Goal: Register for event/course

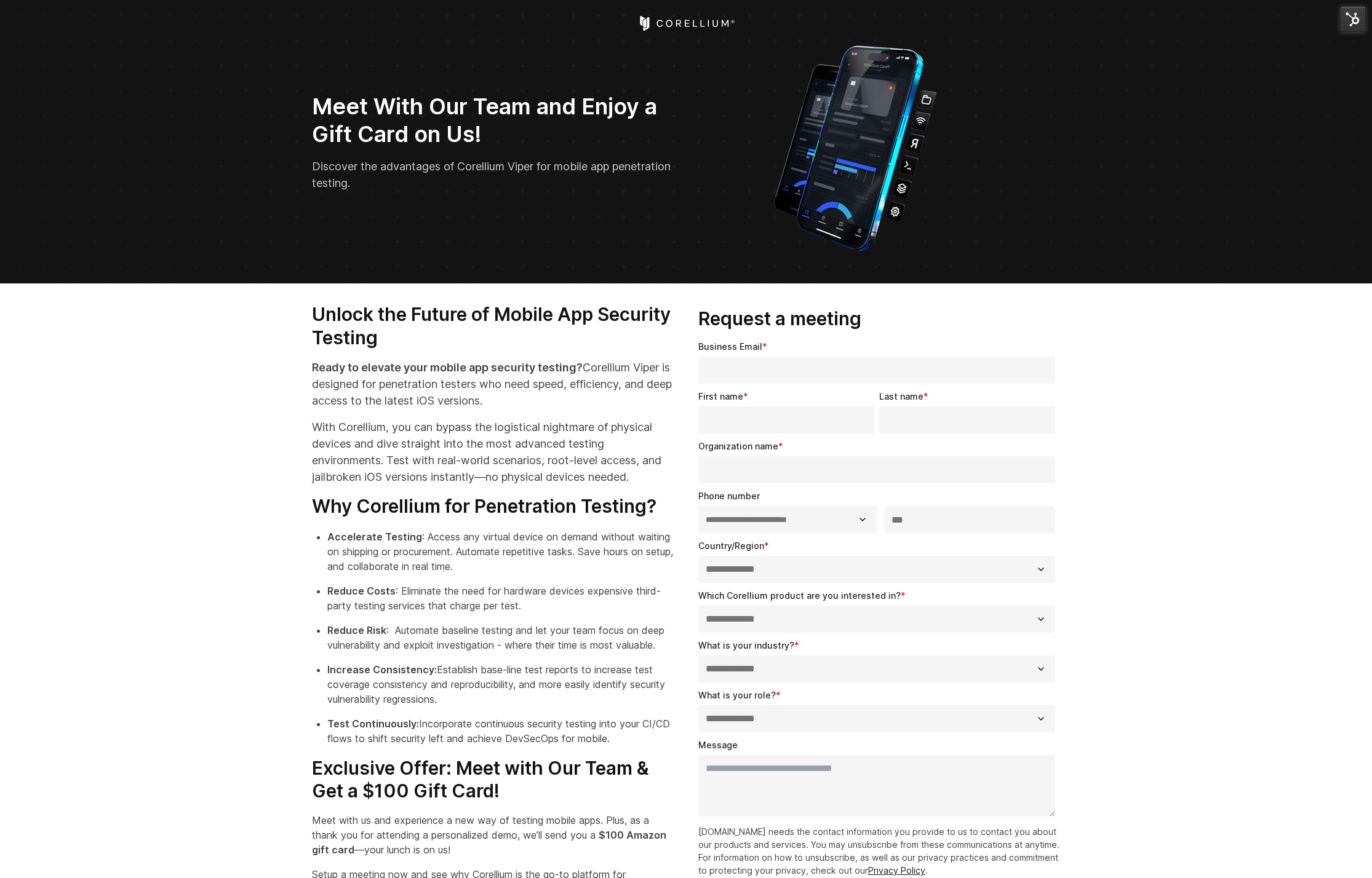
select select "**"
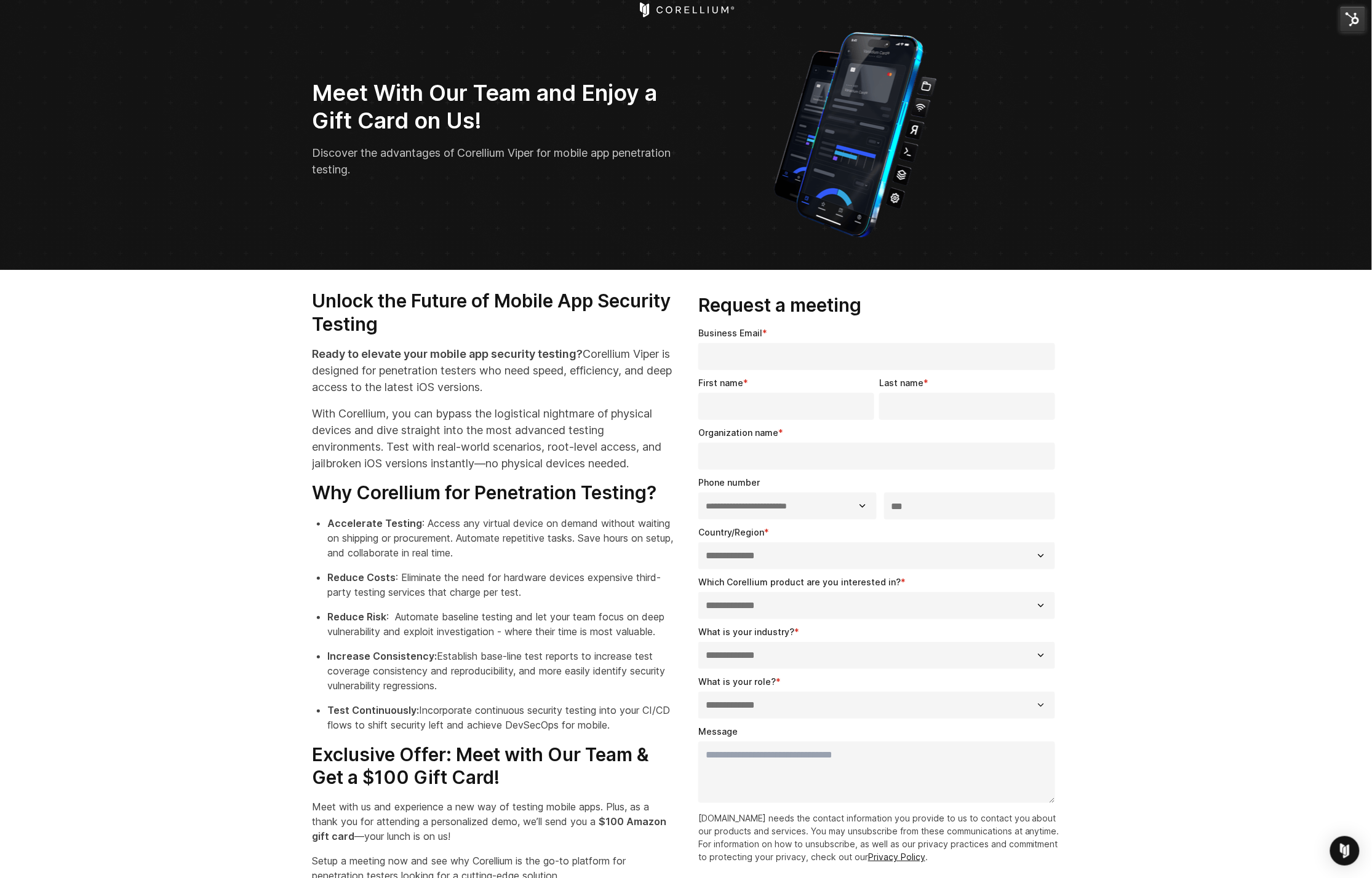
scroll to position [17, 0]
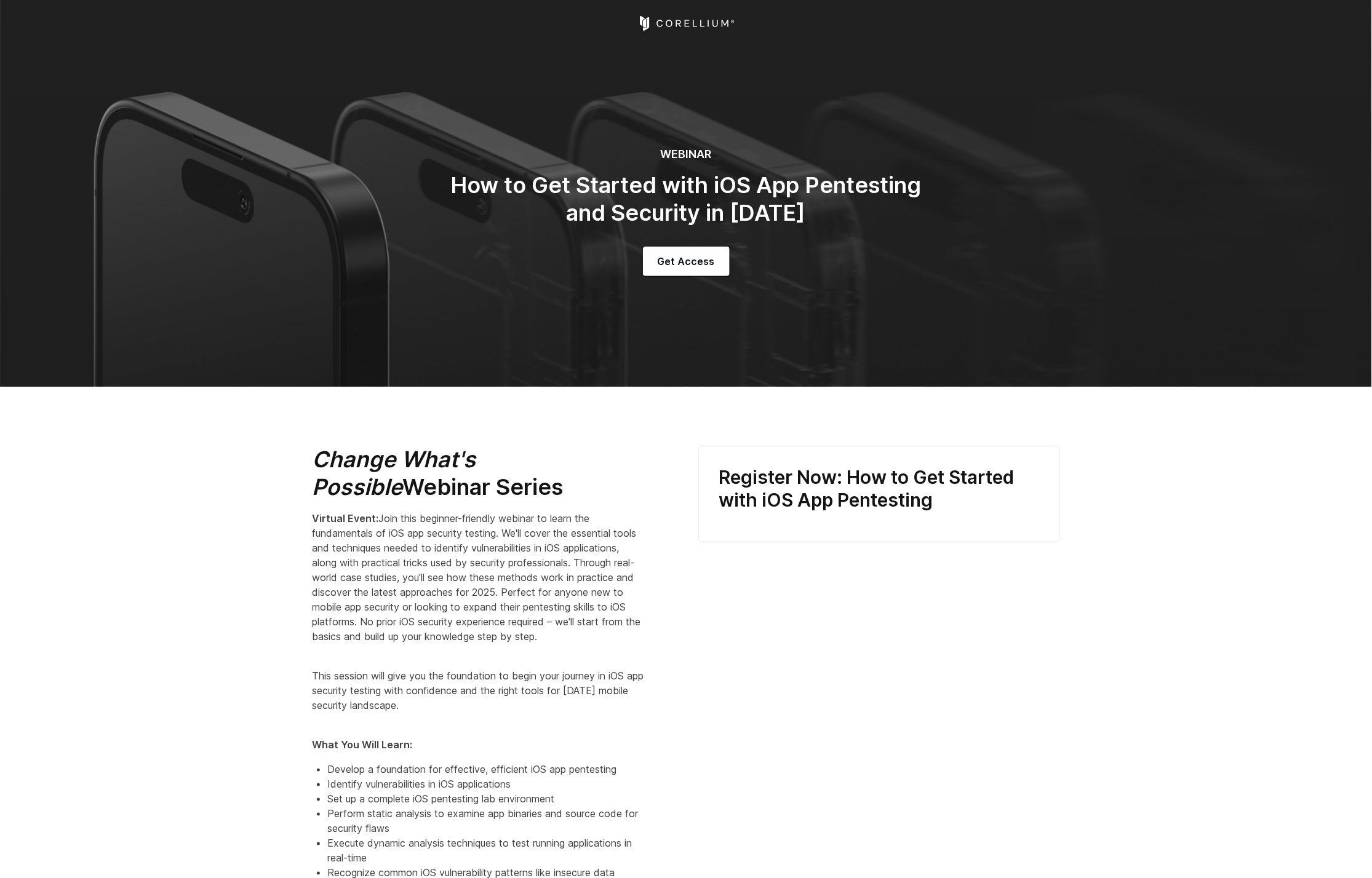
select select "**********"
select select "*********"
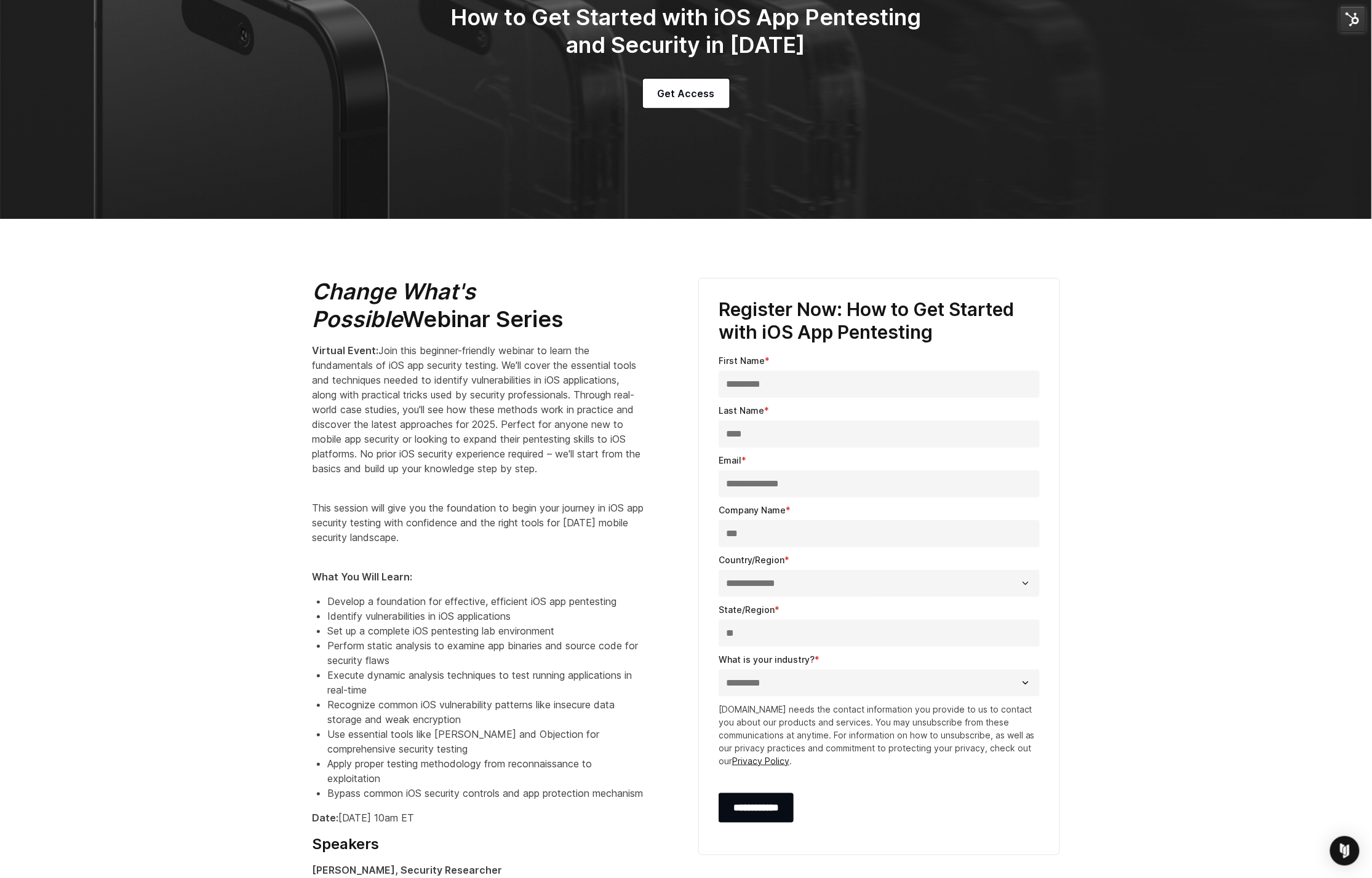
scroll to position [115, 0]
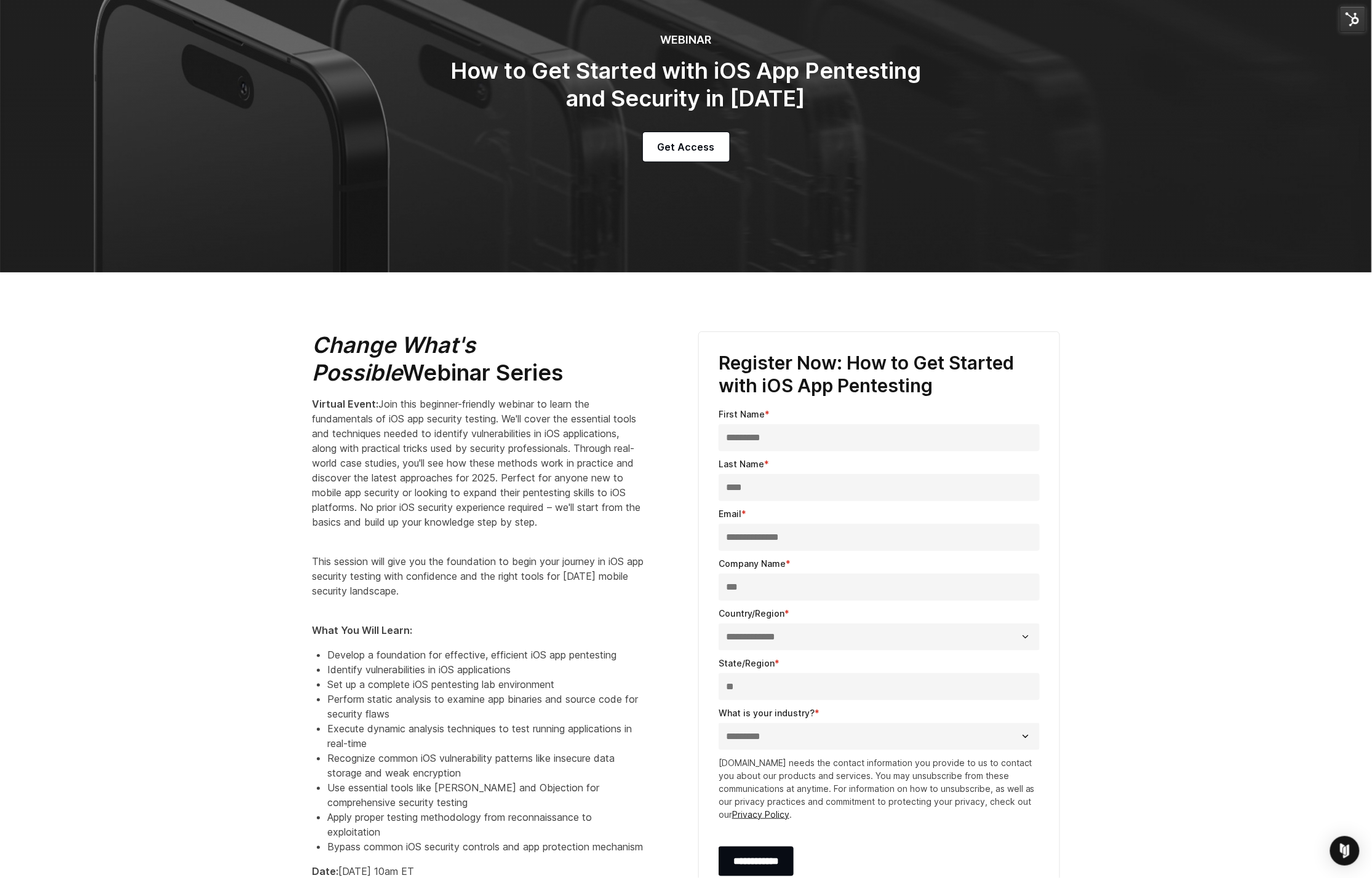
click at [522, 486] on span "Join this beginner-friendly webinar to learn the fundamentals of iOS app securi…" at bounding box center [476, 463] width 328 height 130
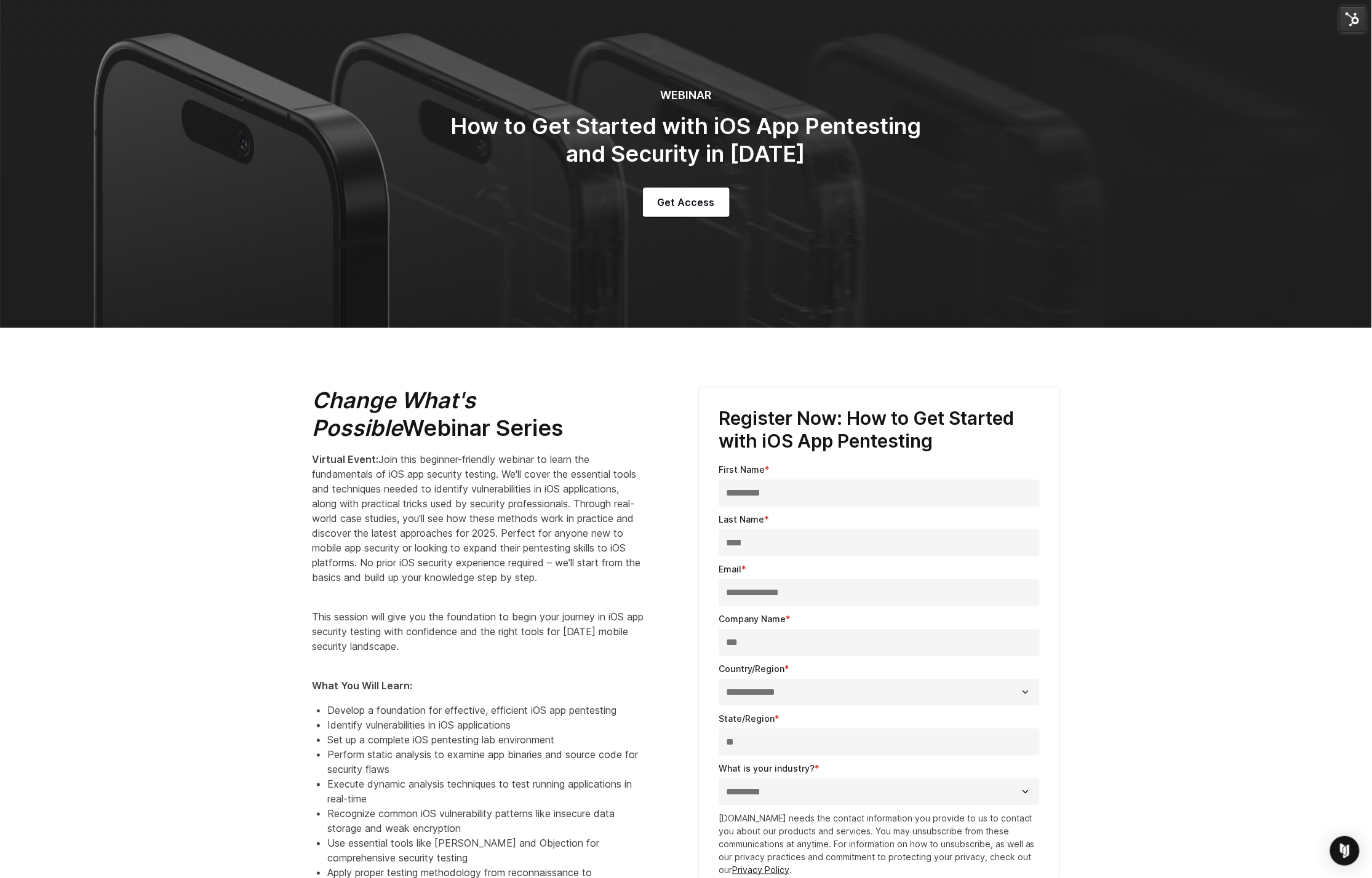
scroll to position [0, 0]
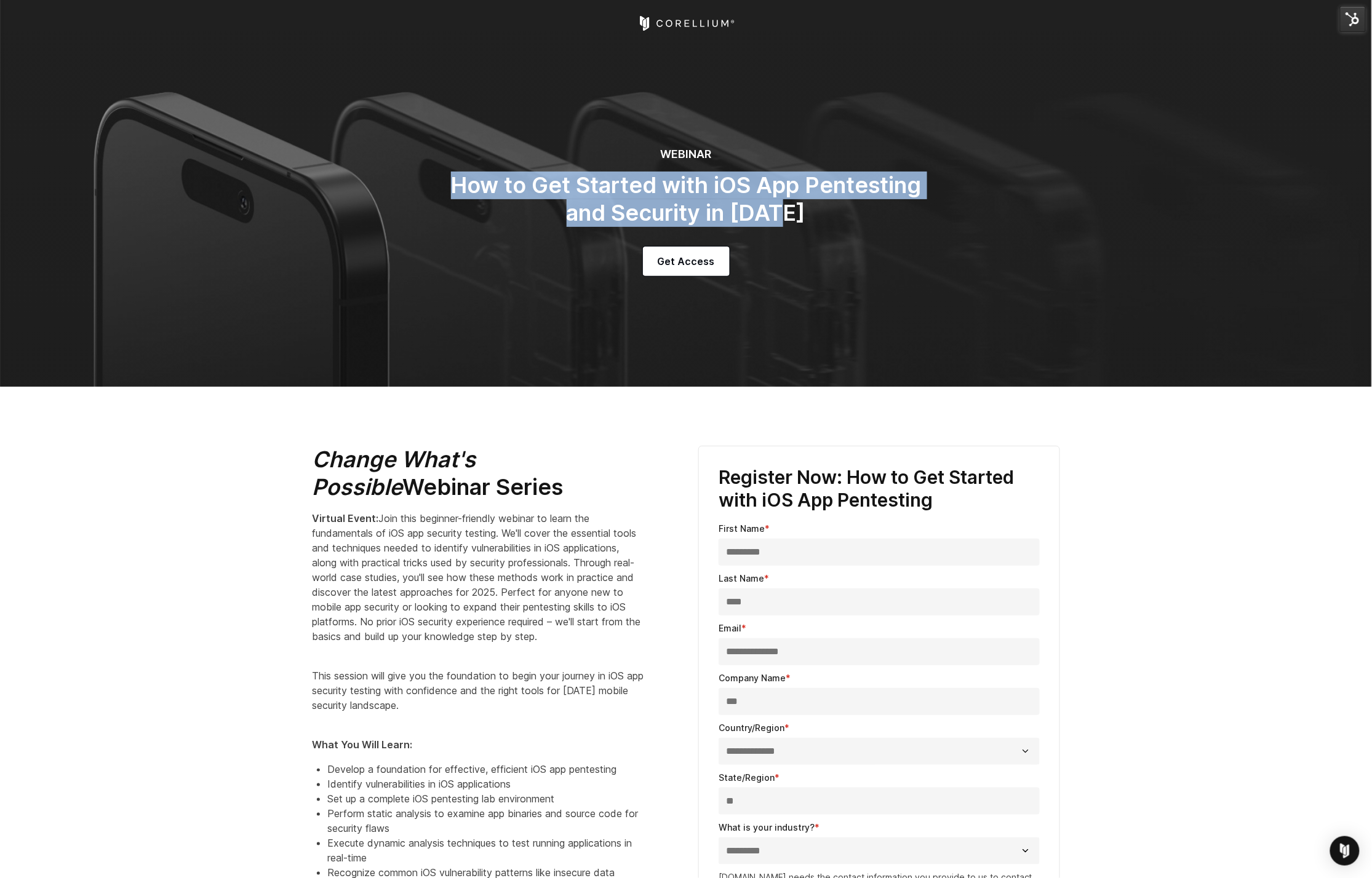
drag, startPoint x: 449, startPoint y: 190, endPoint x: 842, endPoint y: 212, distance: 393.6
click at [842, 212] on h2 "How to Get Started with iOS App Pentesting and Security in 2025" at bounding box center [686, 199] width 492 height 56
copy h2 "How to Get Started with iOS App Pentesting and Security in 2025"
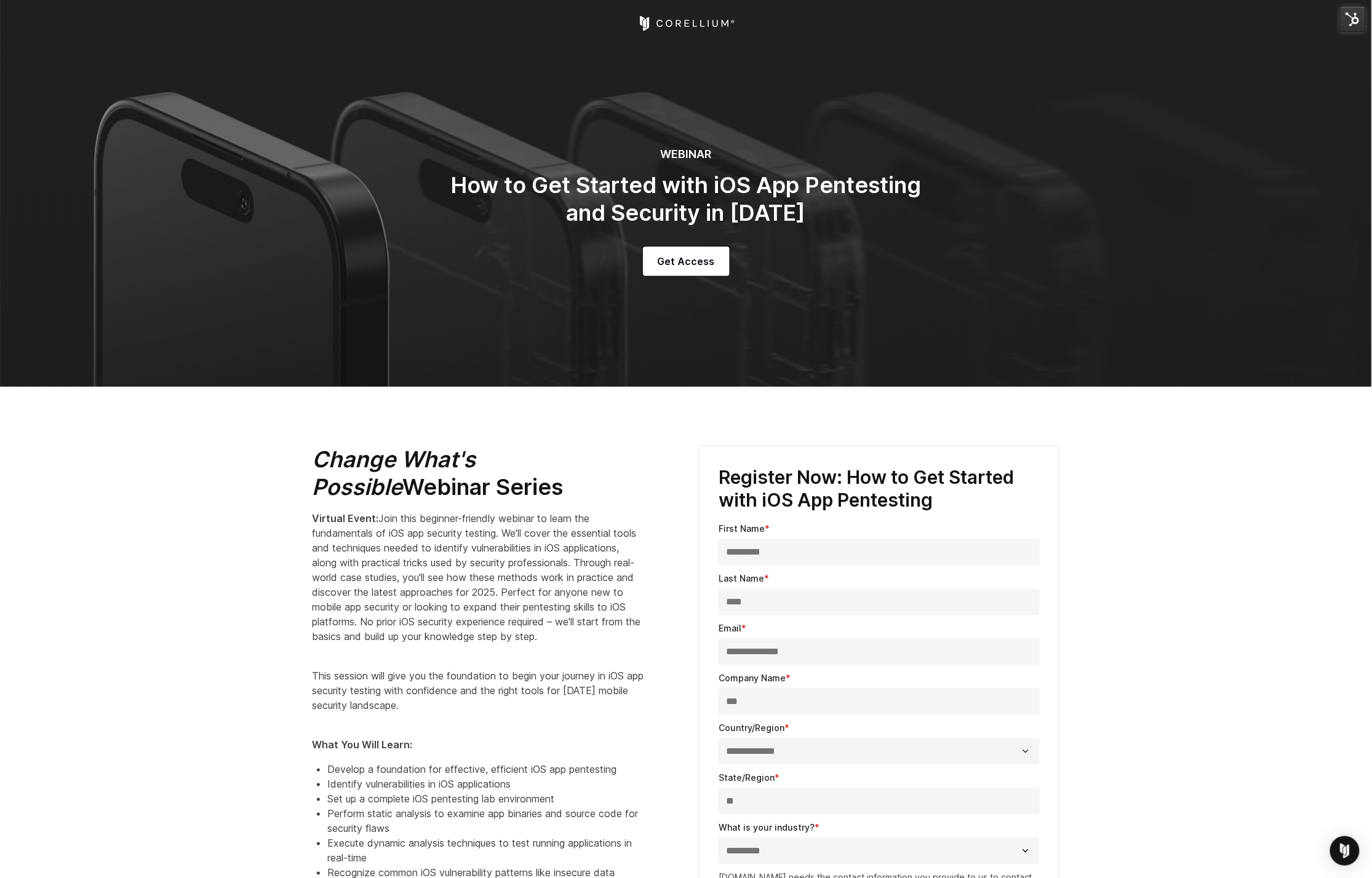
click at [440, 582] on span "Join this beginner-friendly webinar to learn the fundamentals of iOS app securi…" at bounding box center [476, 577] width 328 height 130
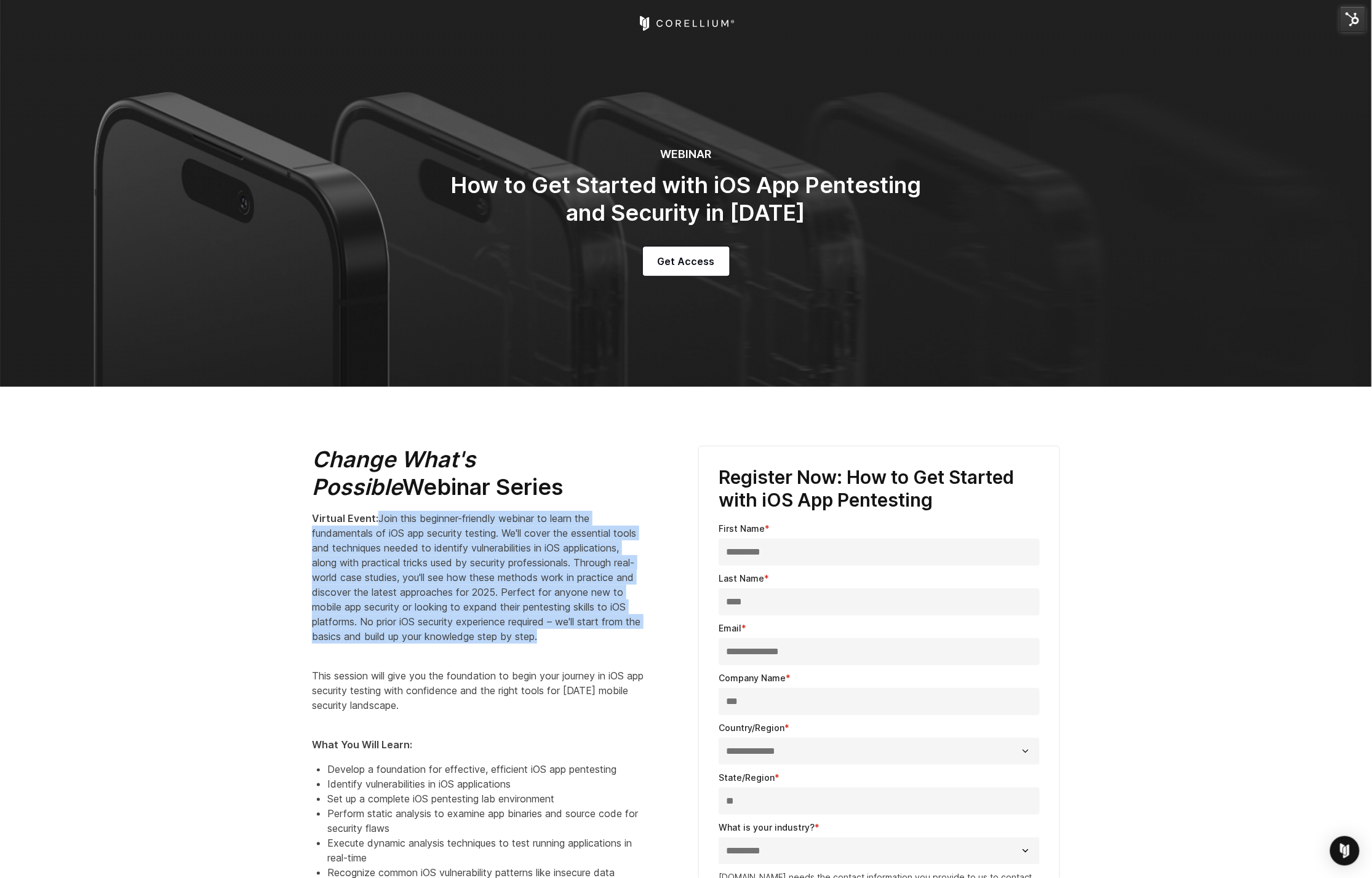
drag, startPoint x: 378, startPoint y: 520, endPoint x: 413, endPoint y: 656, distance: 140.4
click at [412, 644] on p "Virtual Event: Join this beginner-friendly webinar to learn the fundamentals of…" at bounding box center [478, 577] width 332 height 133
copy span "Join this beginner-friendly webinar to learn the fundamentals of iOS app securi…"
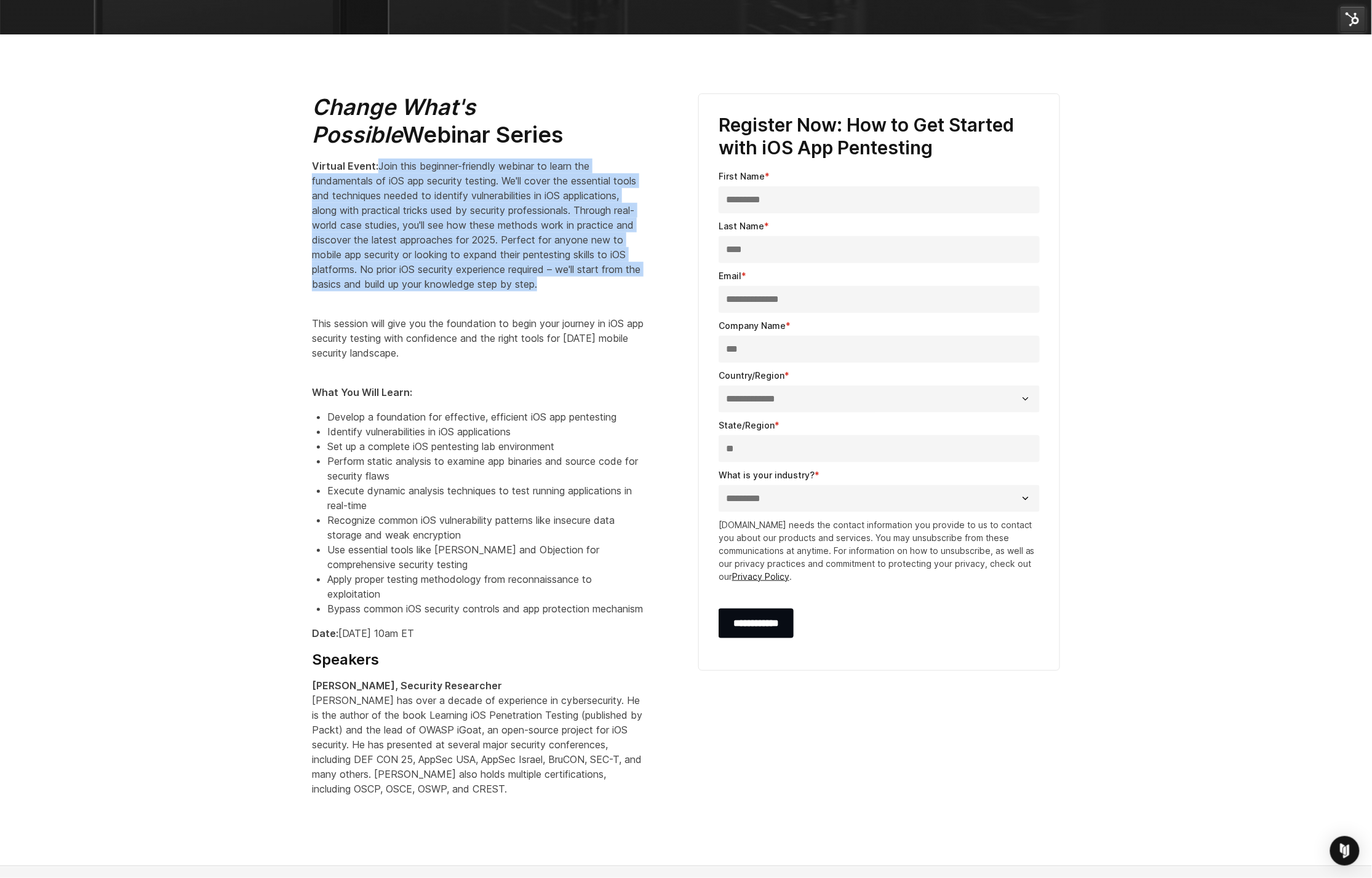
scroll to position [360, 0]
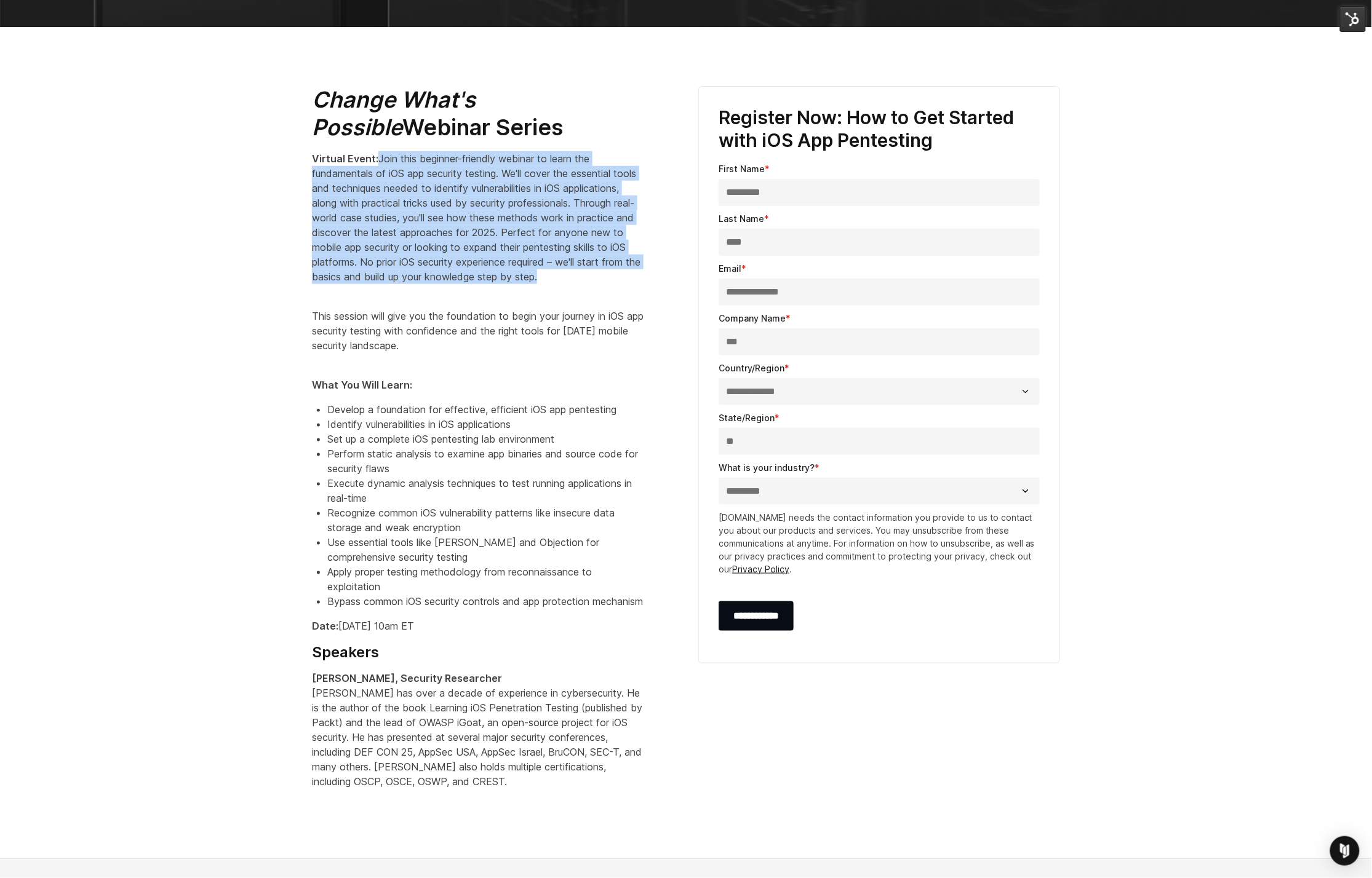
drag, startPoint x: 340, startPoint y: 652, endPoint x: 474, endPoint y: 656, distance: 134.1
click at [474, 633] on p "Date: September 24th at 10am ET" at bounding box center [478, 626] width 332 height 15
copy p "September 24th at 10am ET"
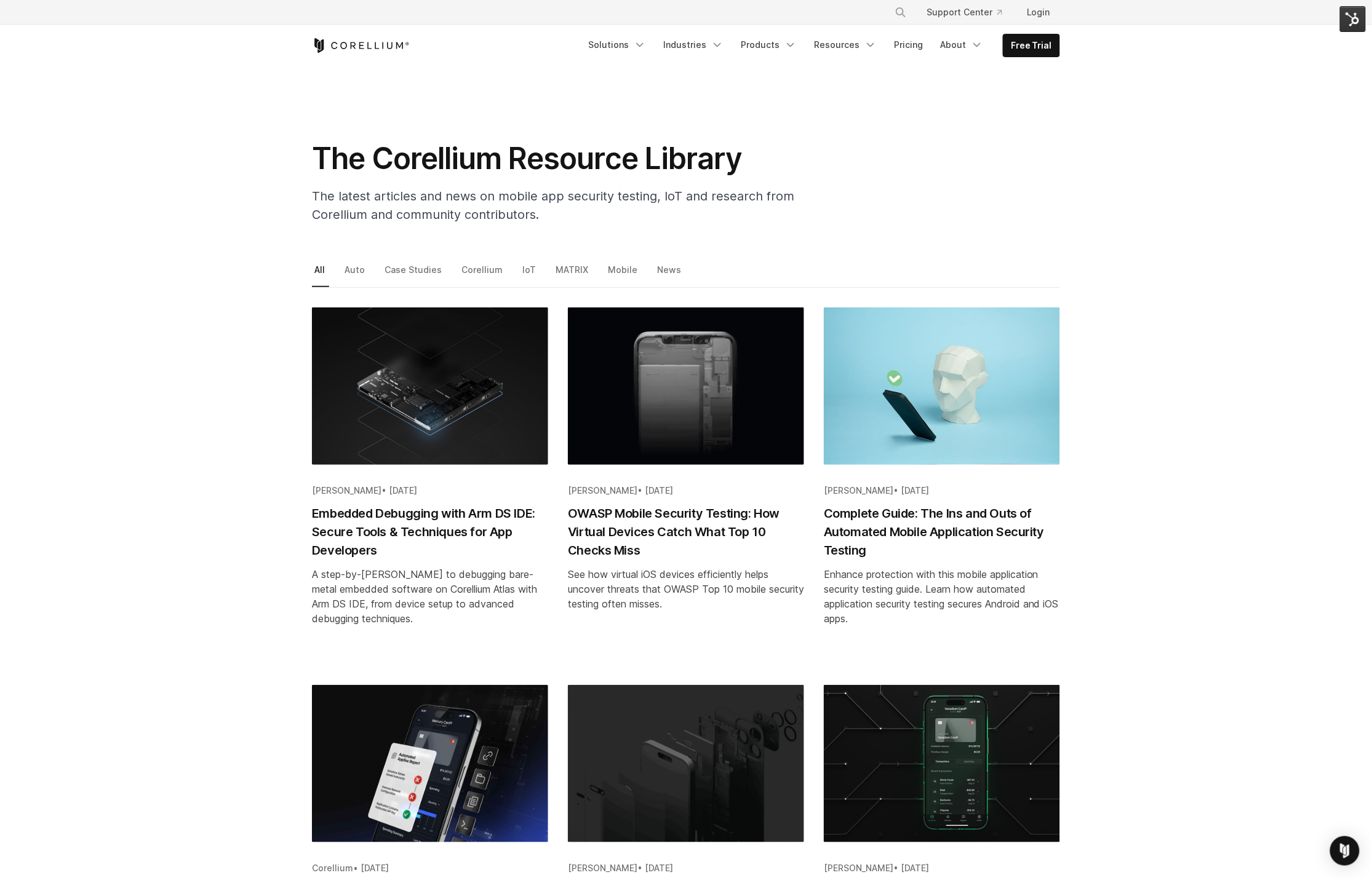
drag, startPoint x: 725, startPoint y: 406, endPoint x: 11, endPoint y: 314, distance: 719.9
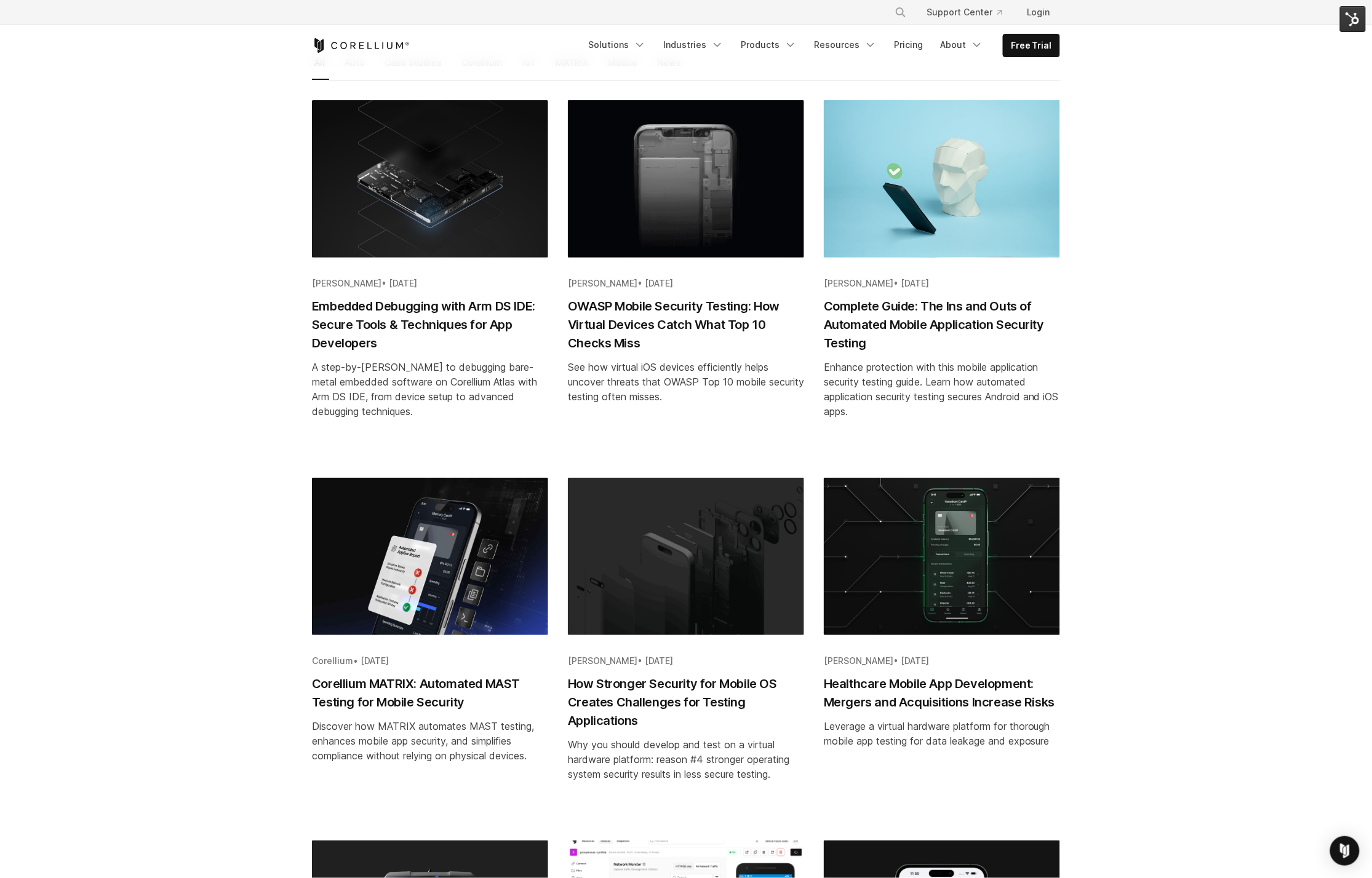
scroll to position [269, 0]
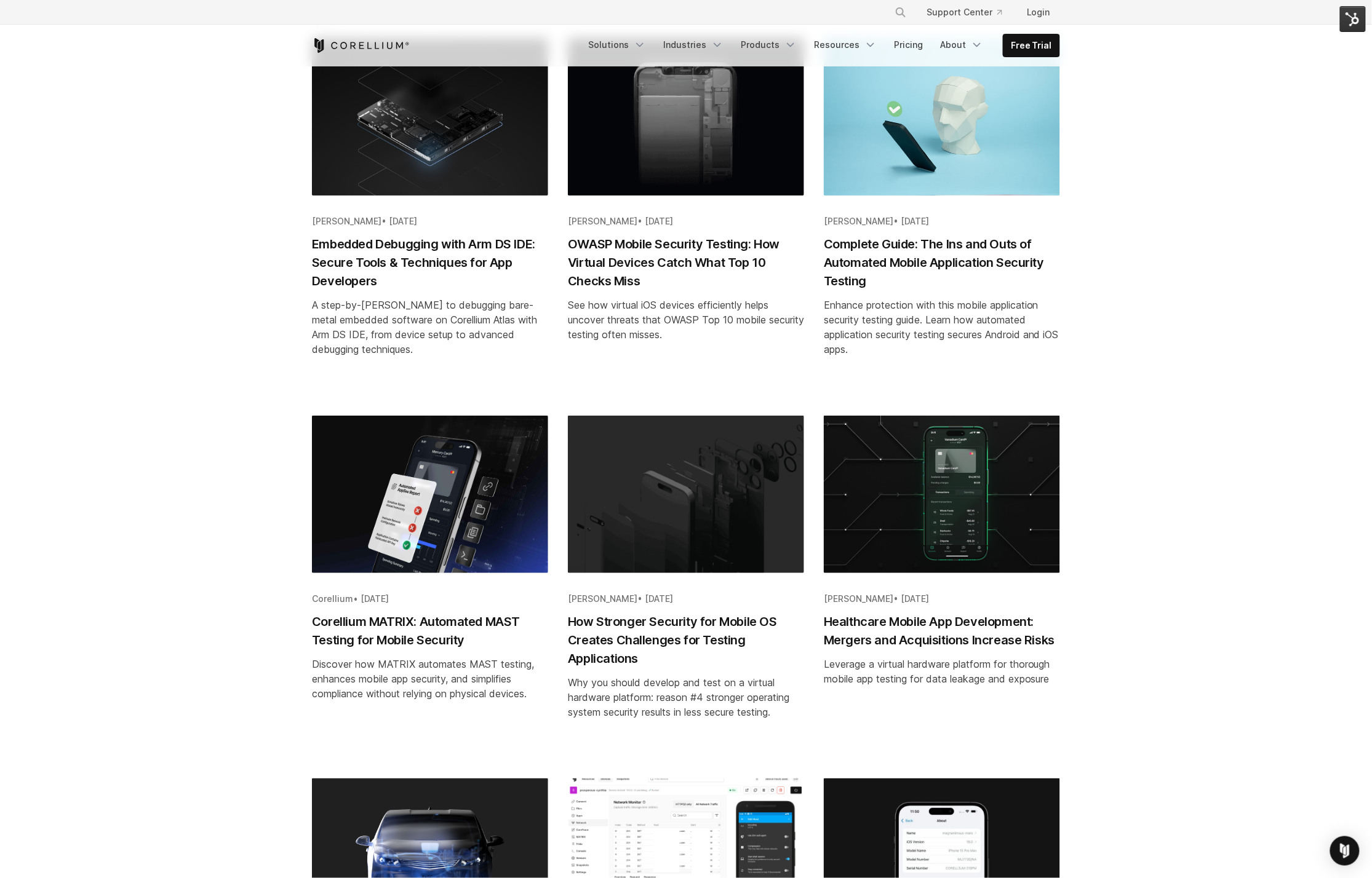
click at [935, 145] on img "Blog post summary: Complete Guide: The Ins and Outs of Automated Mobile Applica…" at bounding box center [942, 117] width 236 height 157
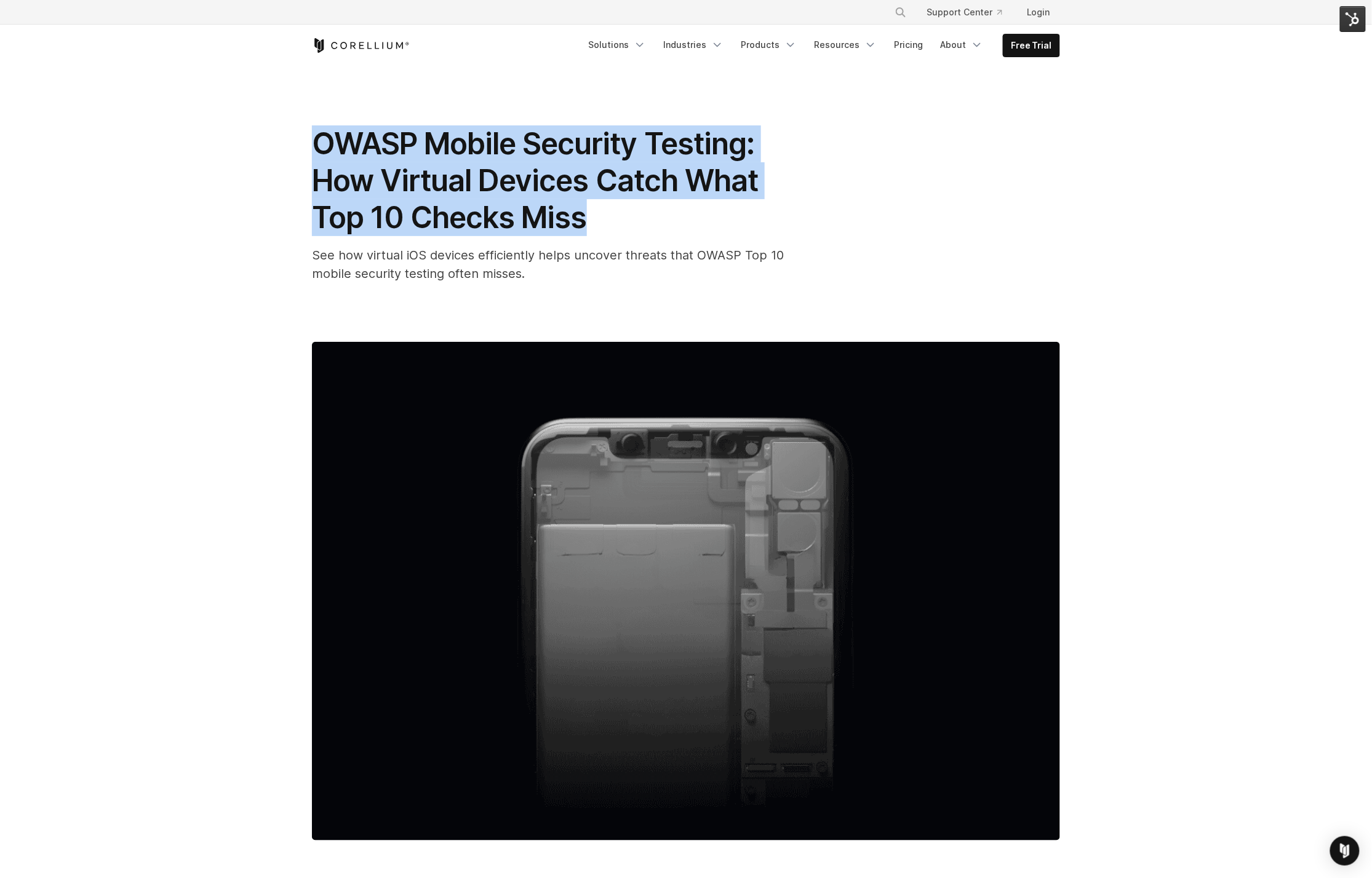
drag, startPoint x: 317, startPoint y: 141, endPoint x: 635, endPoint y: 212, distance: 325.8
click at [634, 212] on h1 "OWASP Mobile Security Testing: How Virtual Devices Catch What Top 10 Checks Miss" at bounding box center [558, 180] width 492 height 110
copy span "OWASP Mobile Security Testing: How Virtual Devices Catch What Top 10 Checks Miss"
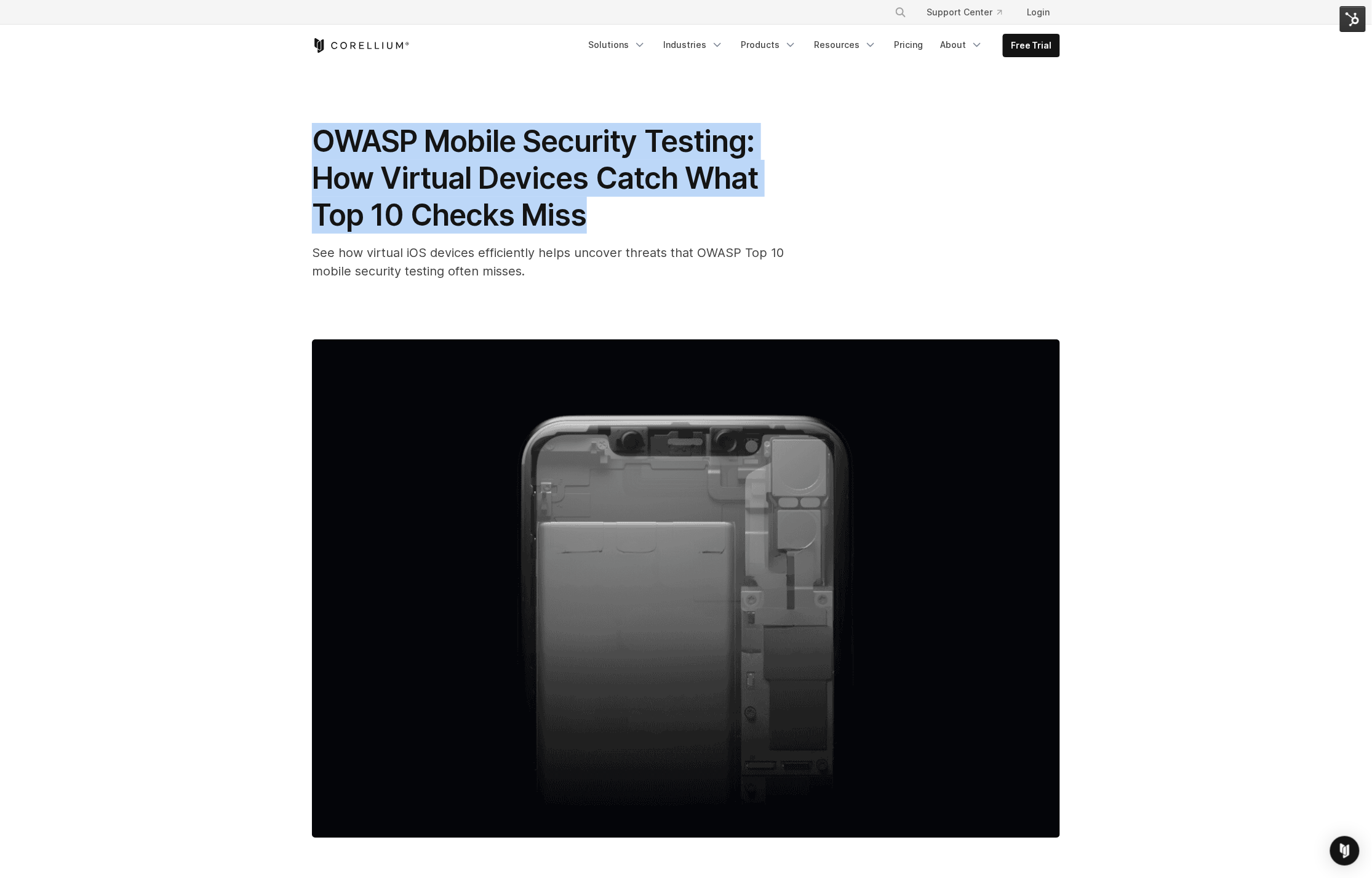
scroll to position [3, 0]
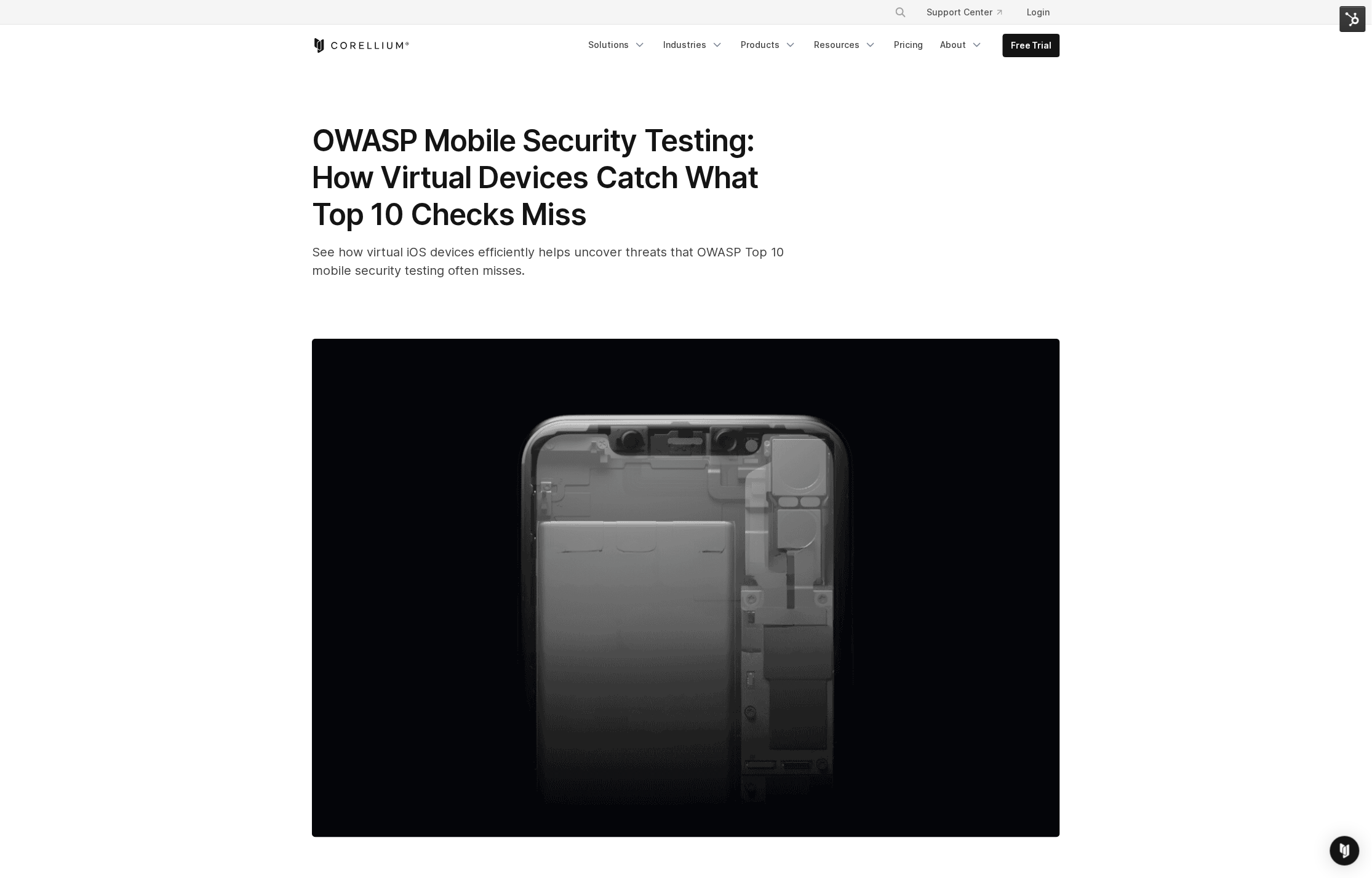
click at [477, 264] on span "See how virtual iOS devices efficiently helps uncover threats that OWASP Top 10…" at bounding box center [548, 261] width 472 height 33
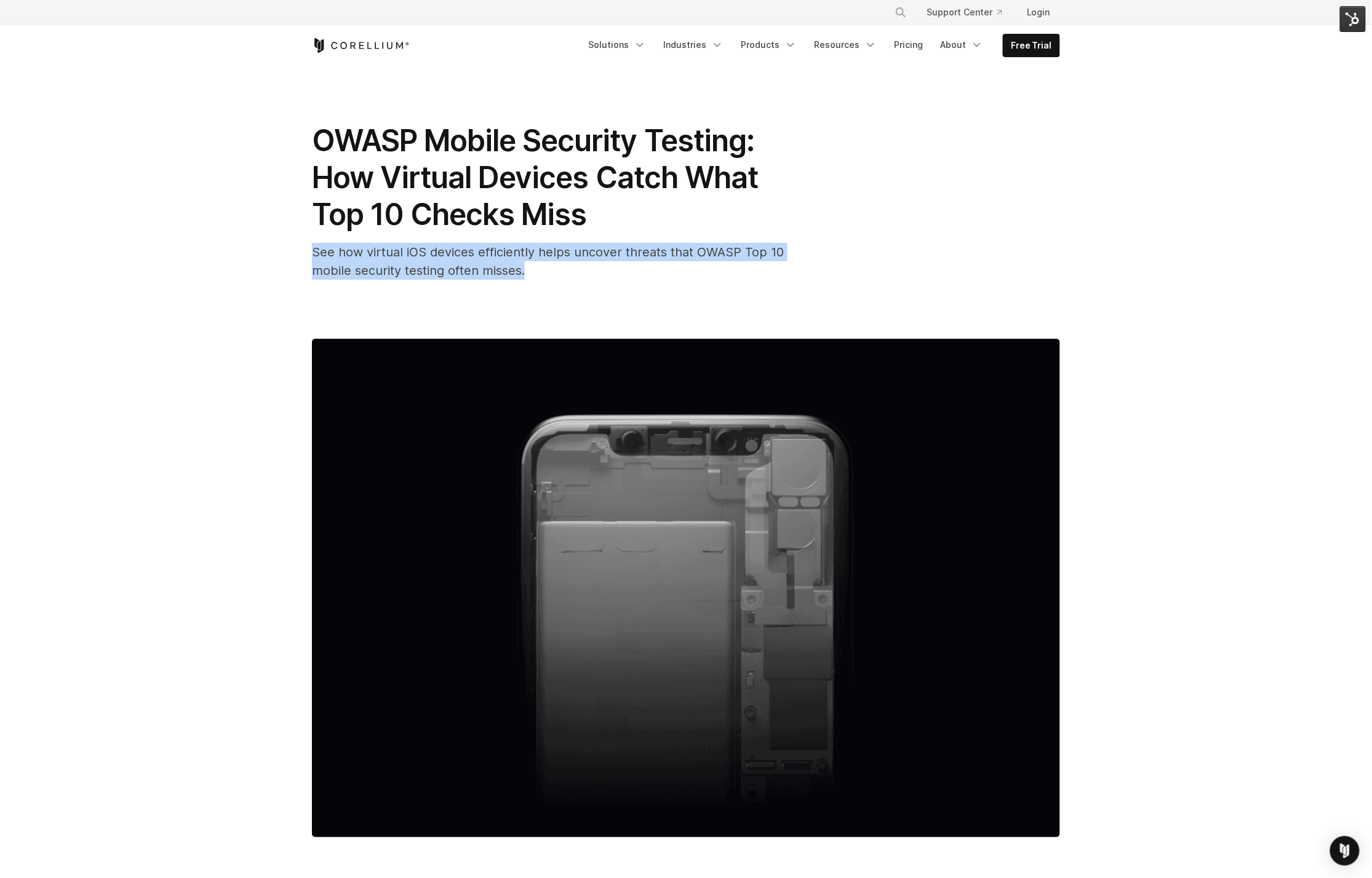
click at [477, 264] on span "See how virtual iOS devices efficiently helps uncover threats that OWASP Top 10…" at bounding box center [548, 261] width 472 height 33
copy div "See how virtual iOS devices efficiently helps uncover threats that OWASP Top 10…"
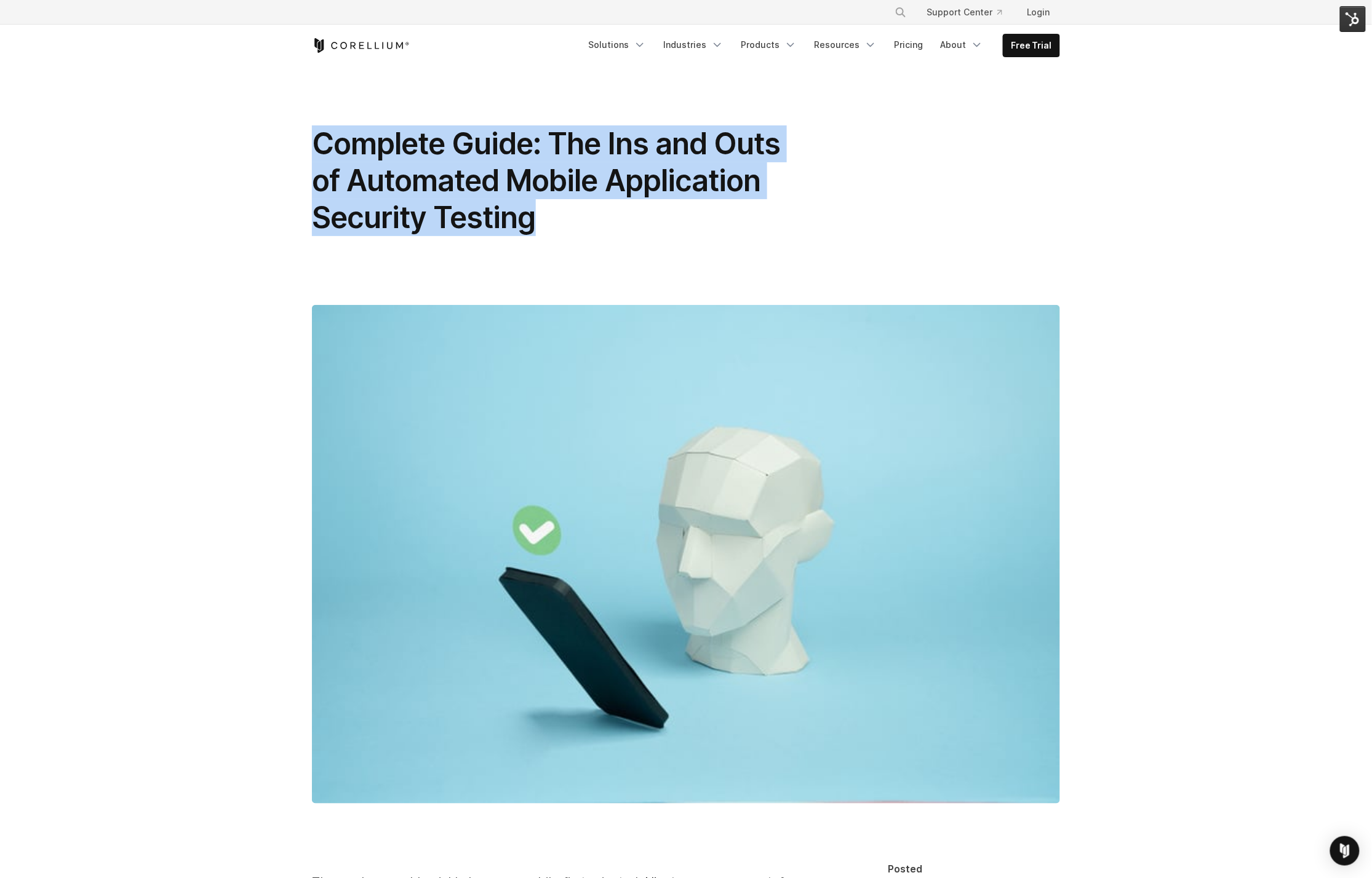
drag, startPoint x: 312, startPoint y: 138, endPoint x: 578, endPoint y: 249, distance: 288.2
click at [578, 249] on div "Complete Guide: The Ins and Outs of Automated Mobile Application Security Testi…" at bounding box center [686, 464] width 788 height 796
copy span "Complete Guide: The Ins and Outs of Automated Mobile Application Security Testi…"
click at [1357, 23] on img at bounding box center [1352, 19] width 26 height 26
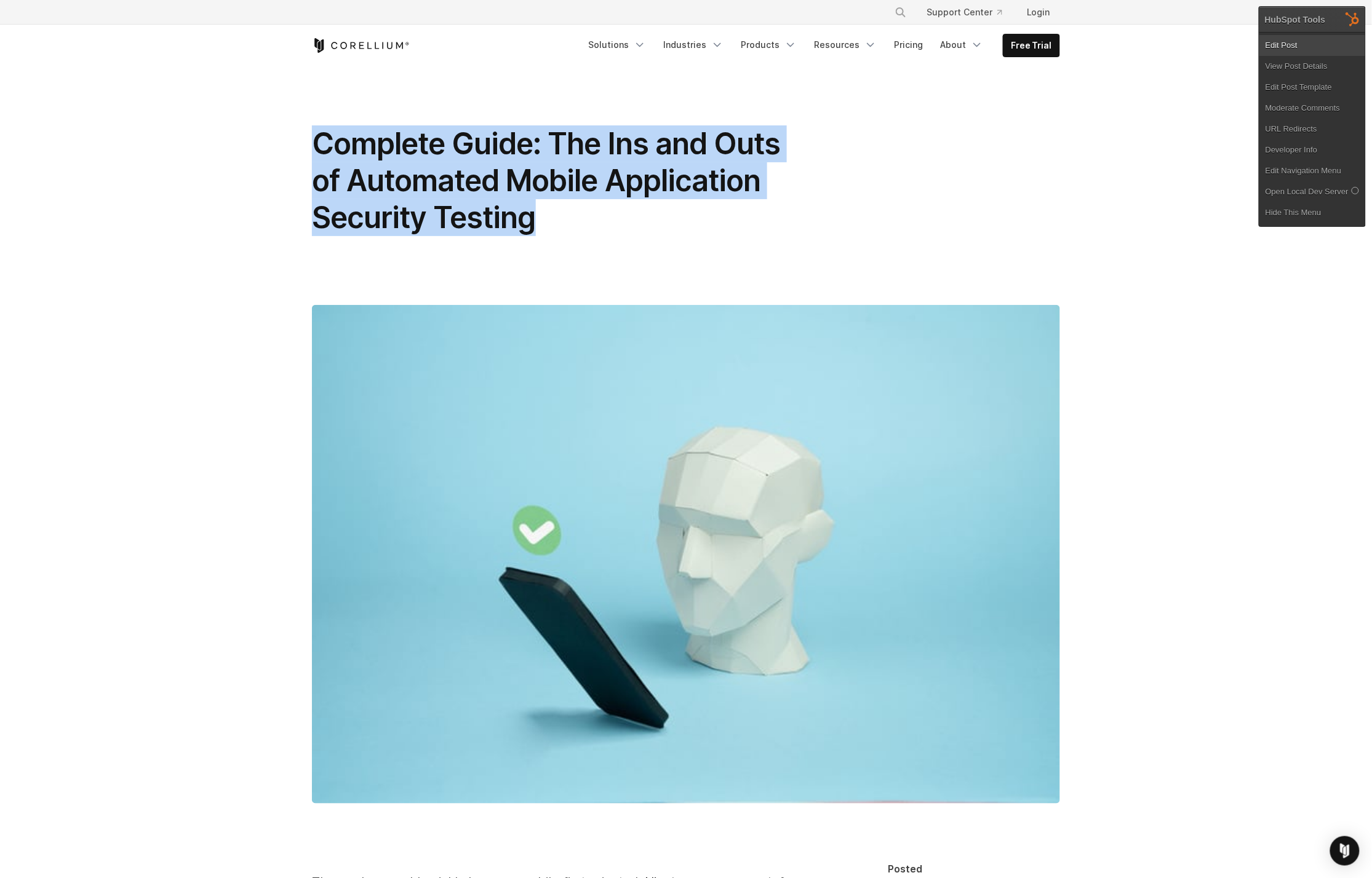
click at [1300, 43] on link "Edit Post" at bounding box center [1312, 46] width 105 height 21
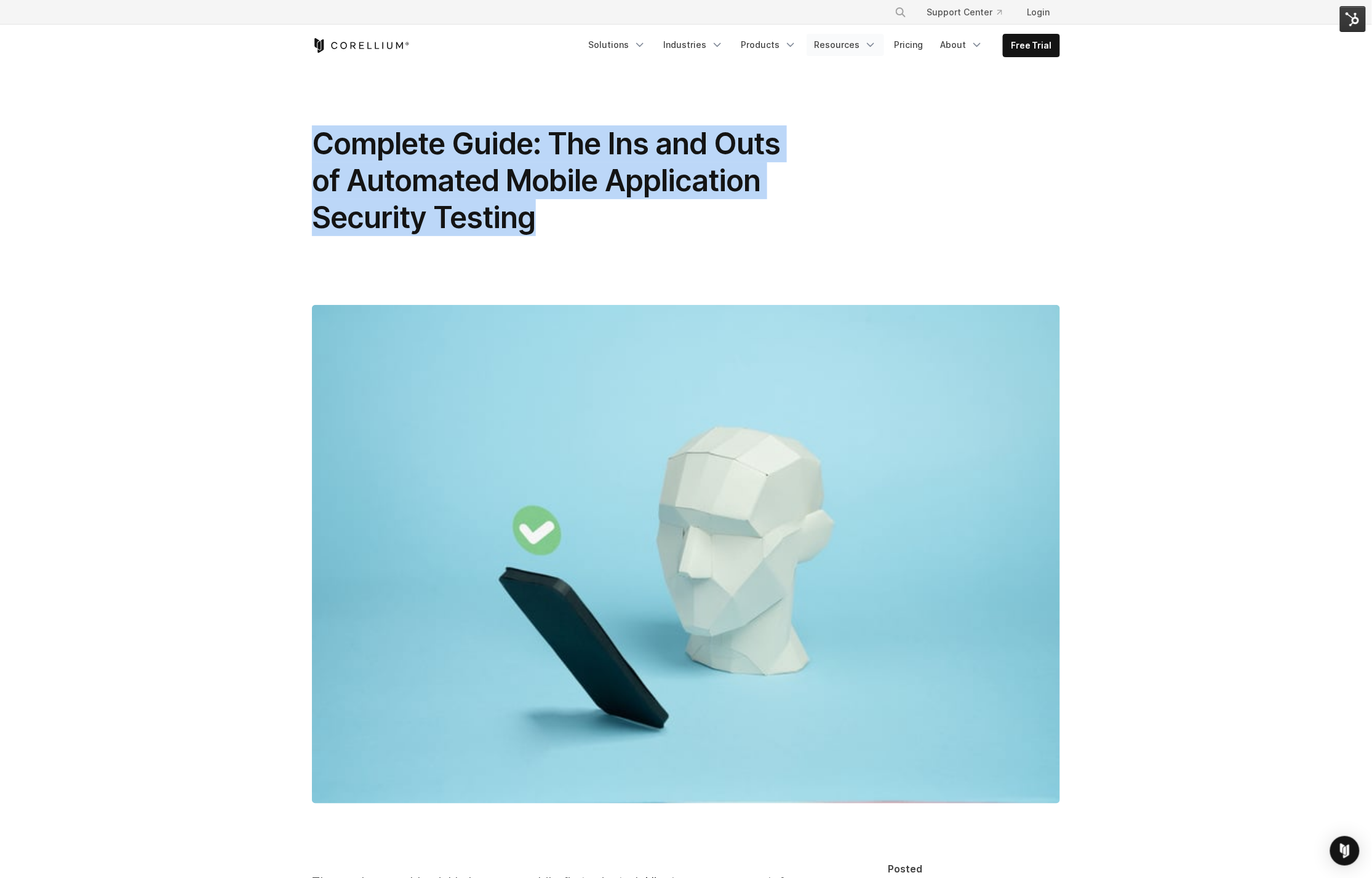
click at [859, 50] on link "Resources" at bounding box center [845, 44] width 77 height 22
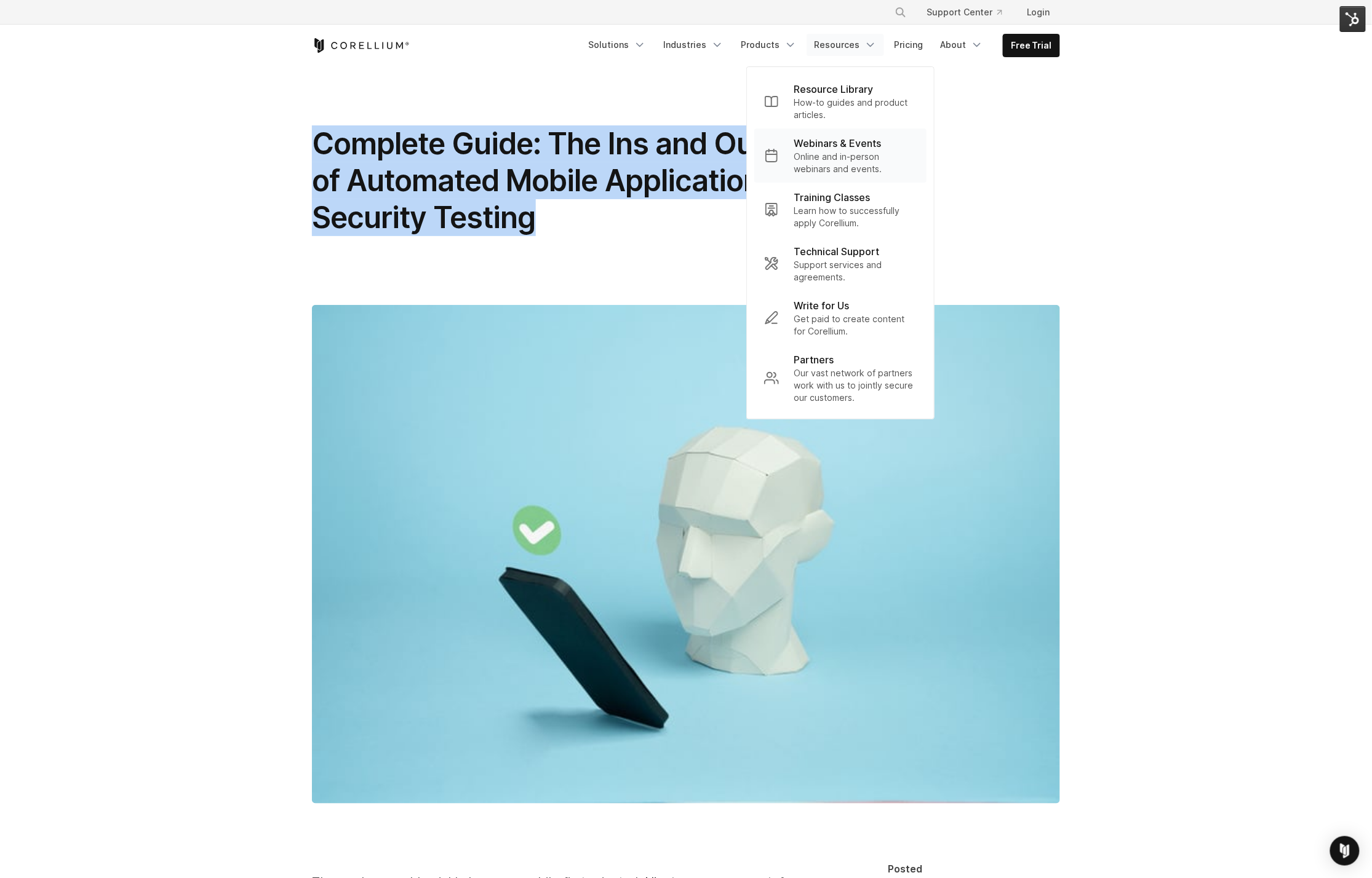
click at [850, 155] on p "Online and in-person webinars and events." at bounding box center [855, 162] width 123 height 25
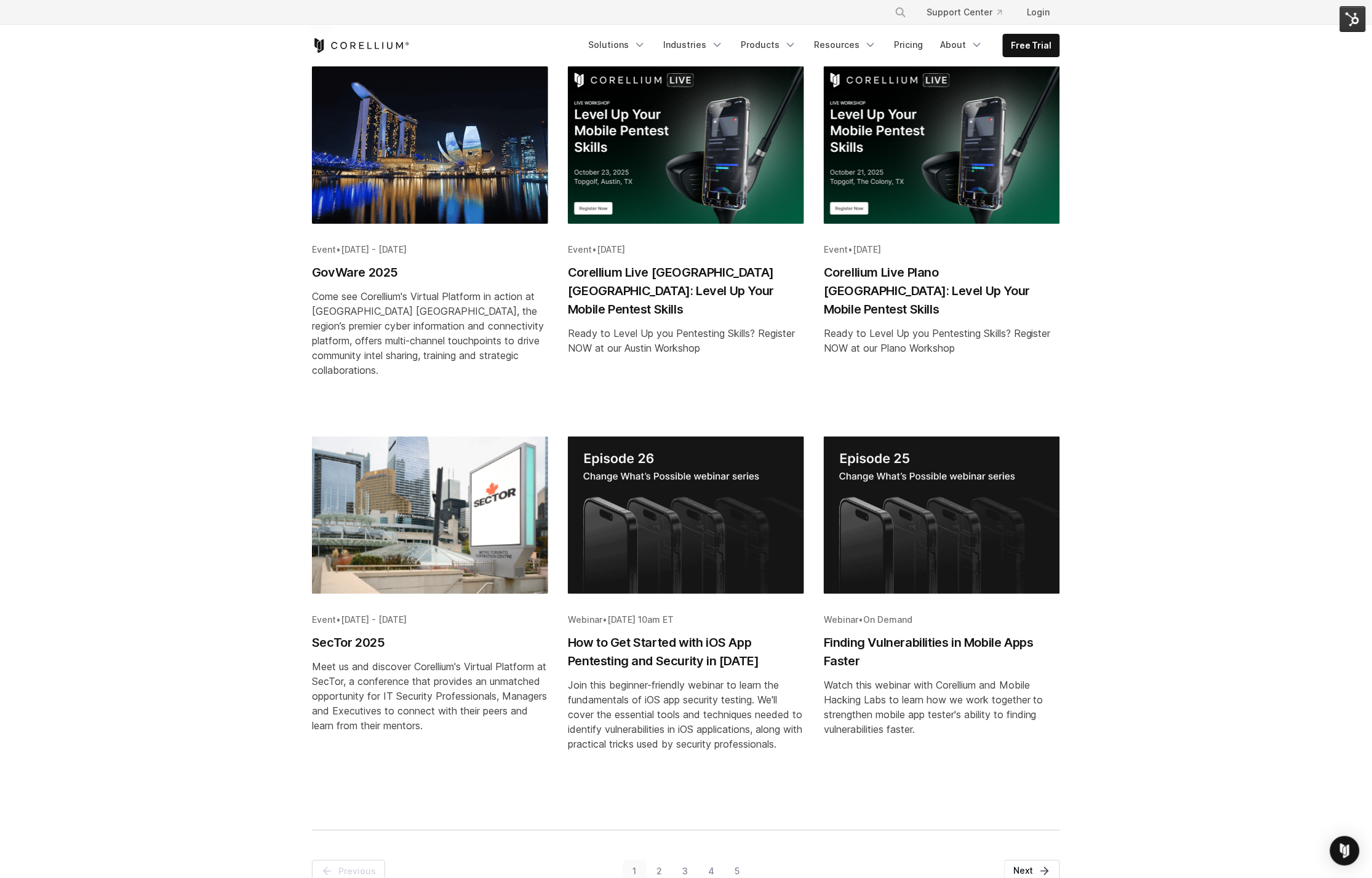
scroll to position [175, 0]
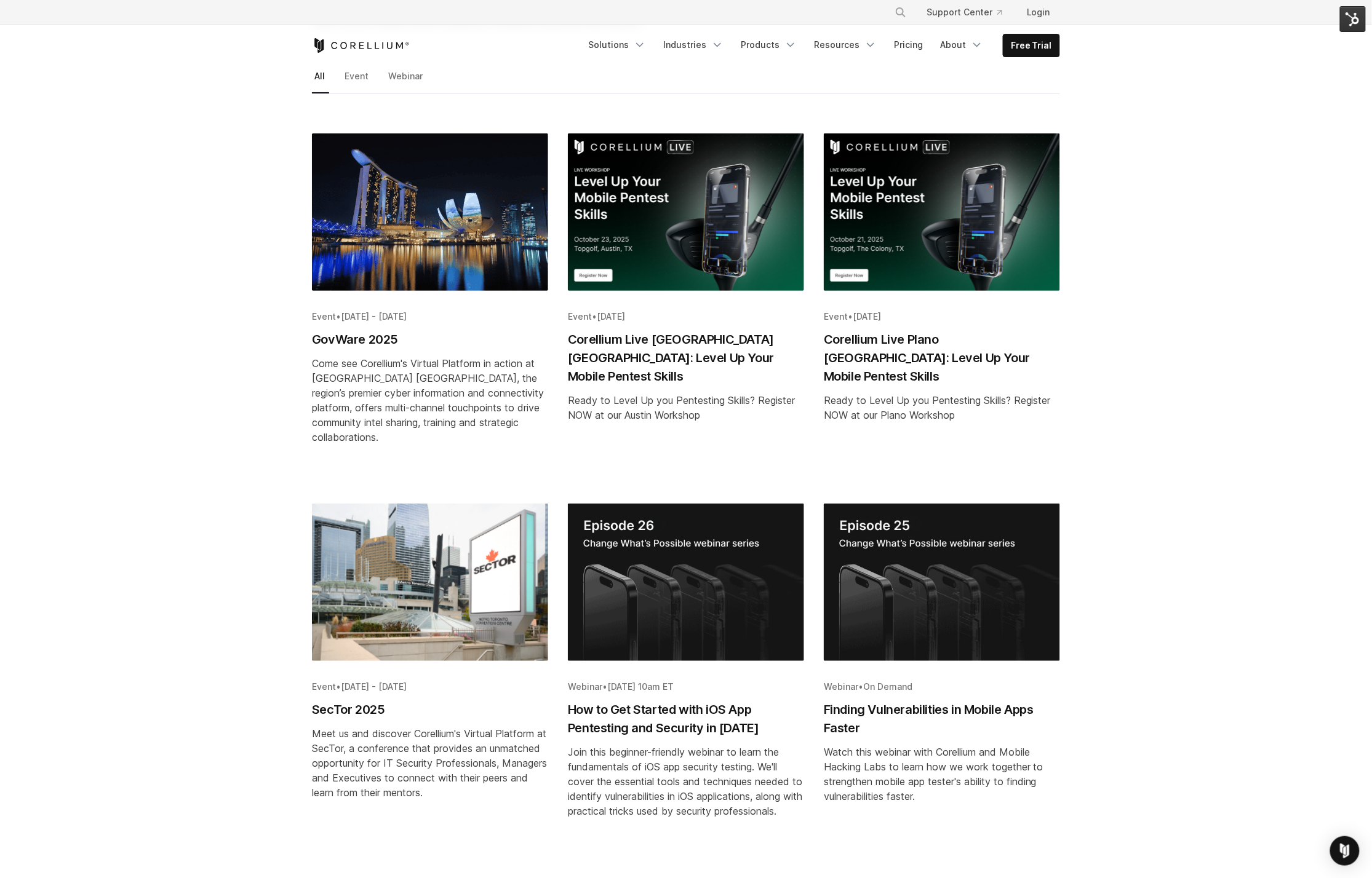
click at [675, 237] on img "Blog post summary: Corellium Live Austin TX: Level Up Your Mobile Pentest Skills" at bounding box center [686, 212] width 236 height 157
click at [676, 264] on img "Blog post summary: Corellium Live Austin TX: Level Up Your Mobile Pentest Skills" at bounding box center [686, 212] width 236 height 157
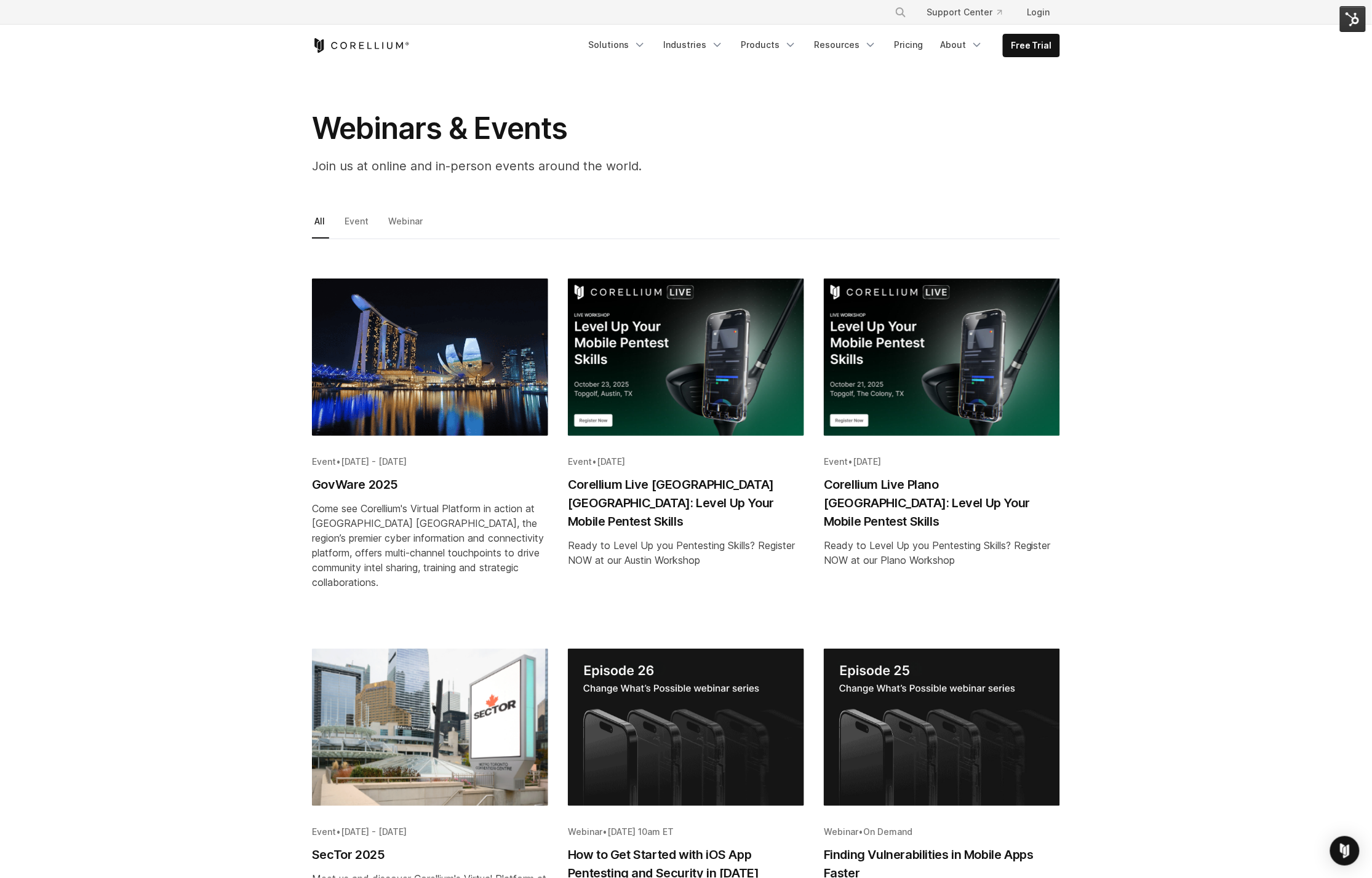
scroll to position [0, 0]
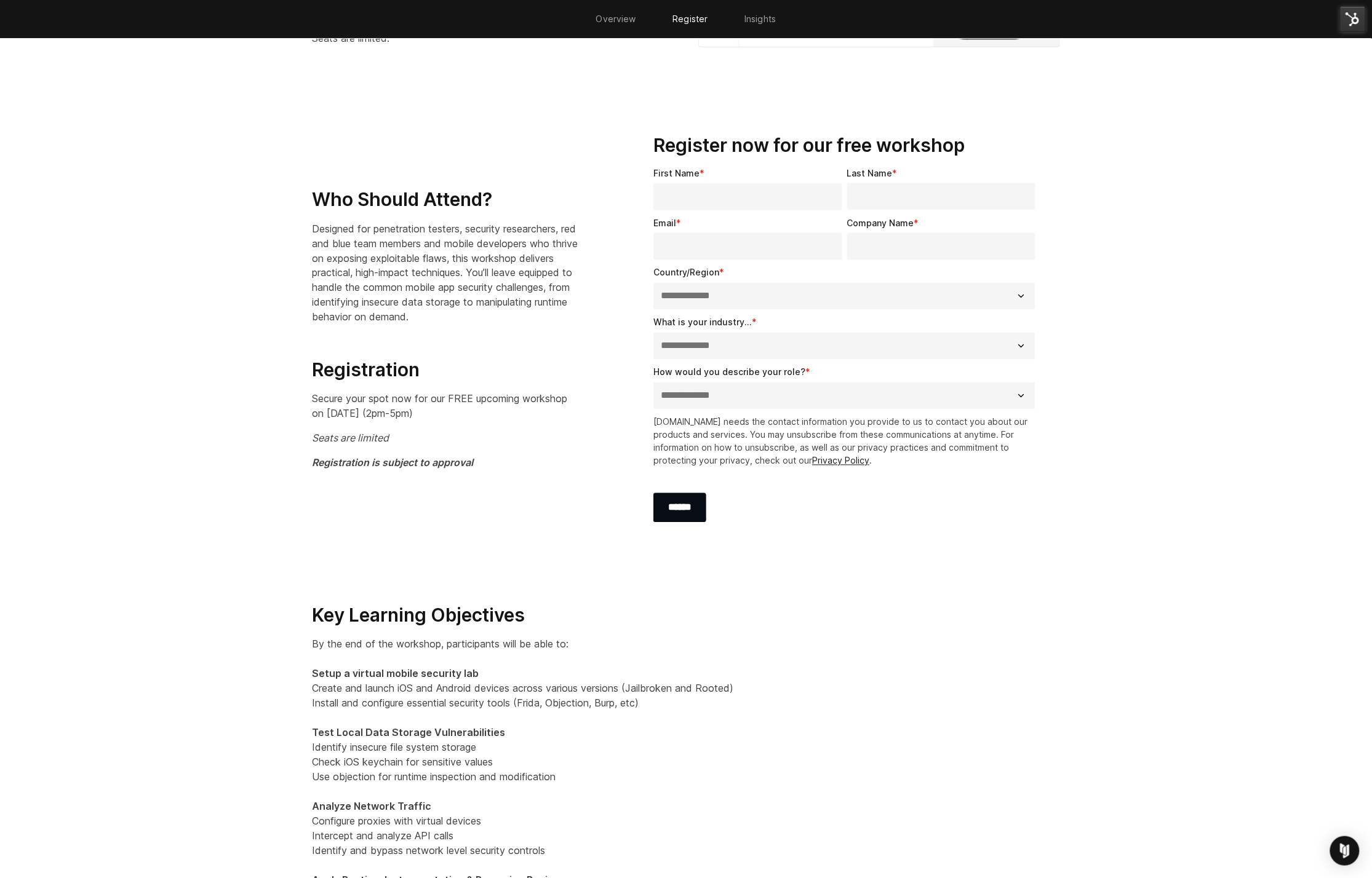
scroll to position [768, 0]
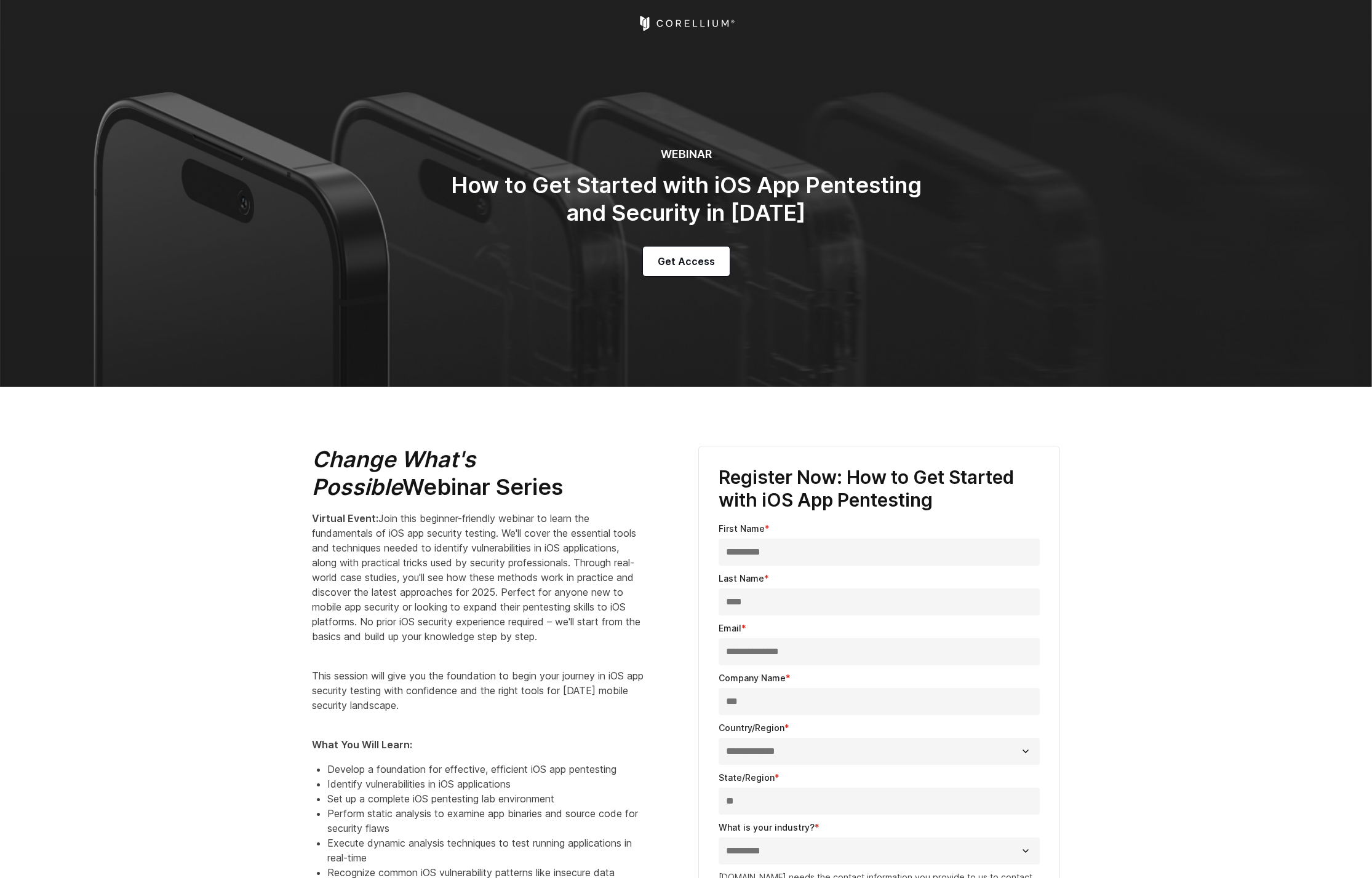
select select "**********"
select select "*********"
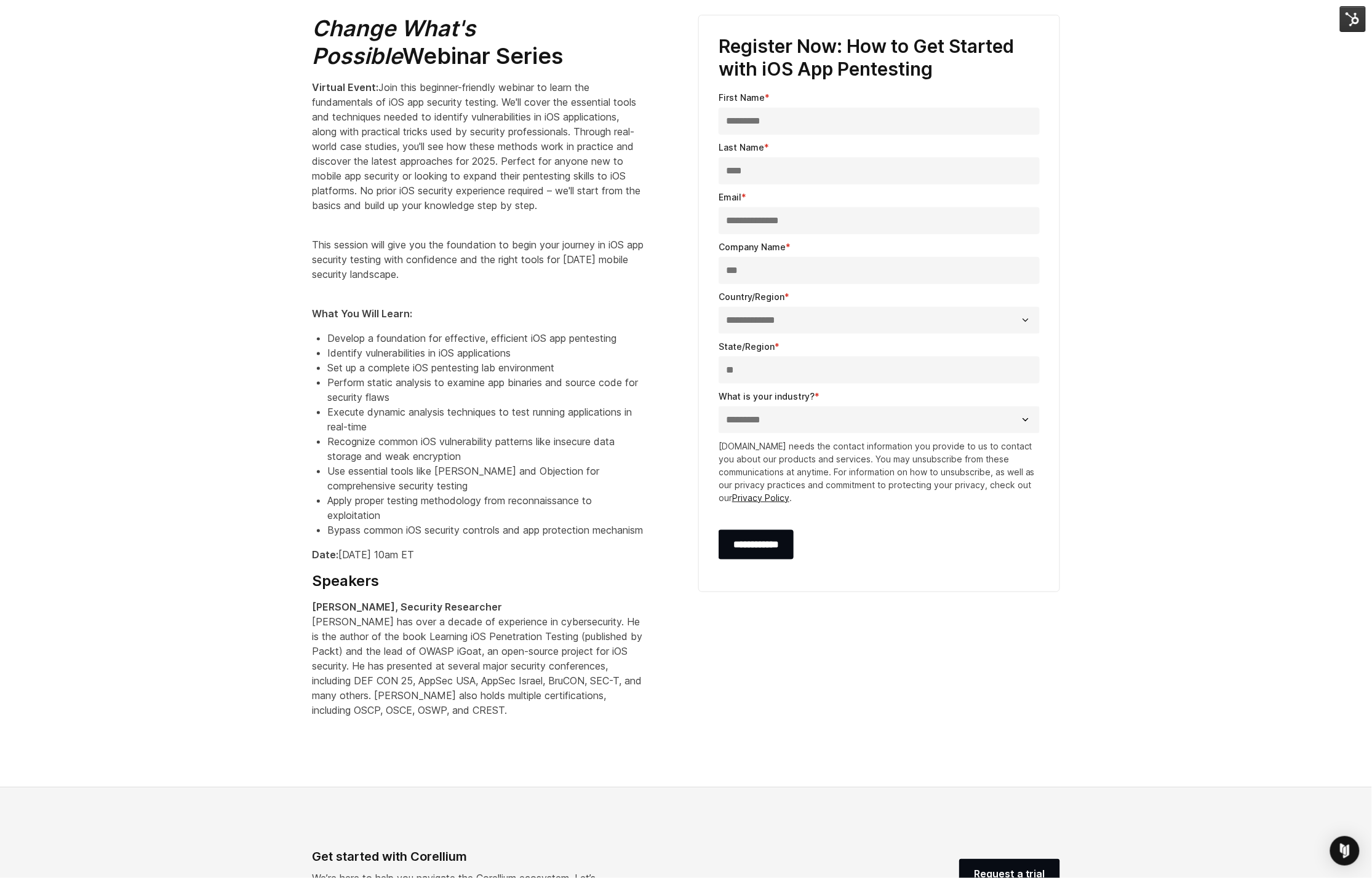
scroll to position [587, 0]
